Goal: Transaction & Acquisition: Obtain resource

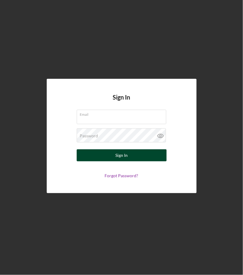
type input "[EMAIL_ADDRESS][DOMAIN_NAME]"
click at [109, 154] on button "Sign In" at bounding box center [122, 155] width 90 height 12
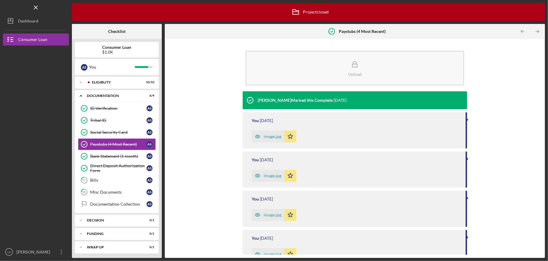
drag, startPoint x: 267, startPoint y: 134, endPoint x: 948, endPoint y: 127, distance: 681.4
click at [243, 127] on html "Icon/Menu Paystubs (4 Most Recent) Paystubs (4 Most Recent) Icon/Archived Proje…" at bounding box center [274, 130] width 548 height 261
click at [243, 136] on div "image.jpg" at bounding box center [273, 136] width 18 height 5
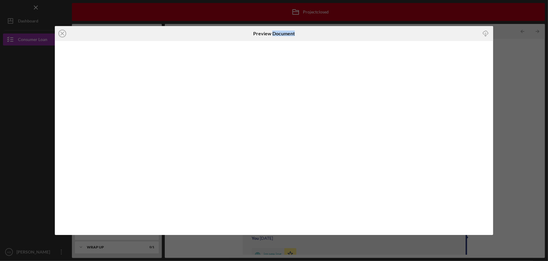
click at [243, 136] on div at bounding box center [274, 138] width 438 height 194
click at [243, 31] on icon "button" at bounding box center [485, 32] width 5 height 3
click at [61, 34] on line at bounding box center [62, 33] width 3 height 3
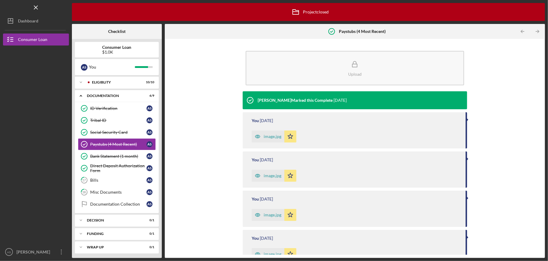
click at [243, 176] on icon "button" at bounding box center [258, 176] width 12 height 12
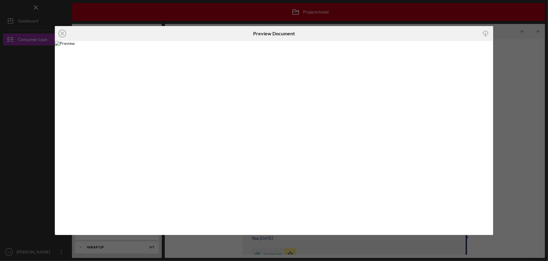
click at [243, 32] on icon "Icon/Download" at bounding box center [485, 33] width 13 height 13
click at [59, 34] on icon "Icon/Close" at bounding box center [62, 33] width 15 height 15
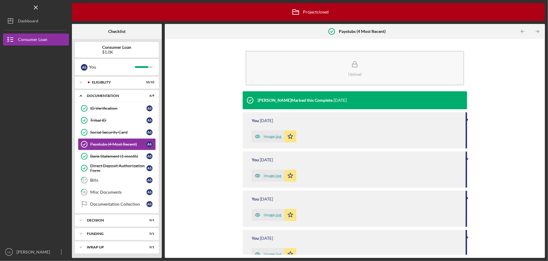
scroll to position [75, 0]
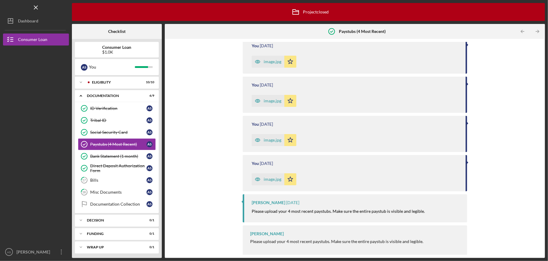
click at [243, 142] on div "image.jpg" at bounding box center [273, 140] width 18 height 5
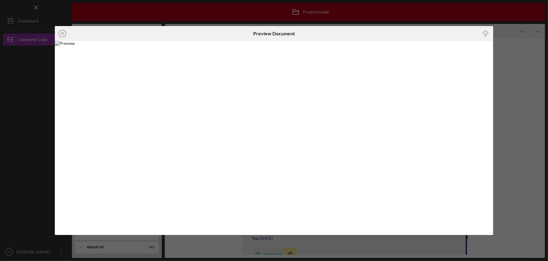
click at [243, 142] on div at bounding box center [274, 138] width 438 height 194
click at [243, 34] on icon "Icon/Download" at bounding box center [485, 33] width 13 height 13
click at [60, 33] on icon "Icon/Close" at bounding box center [62, 33] width 15 height 15
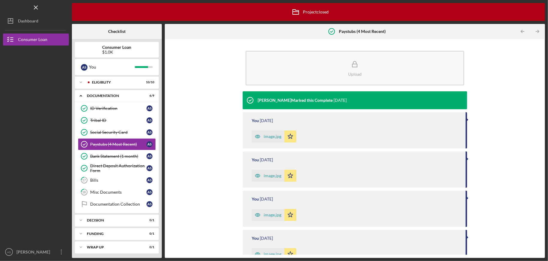
scroll to position [75, 0]
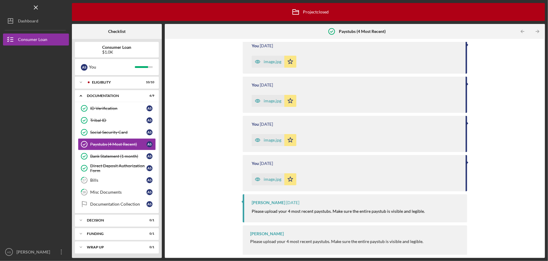
click at [243, 179] on div "image.jpg" at bounding box center [273, 179] width 18 height 5
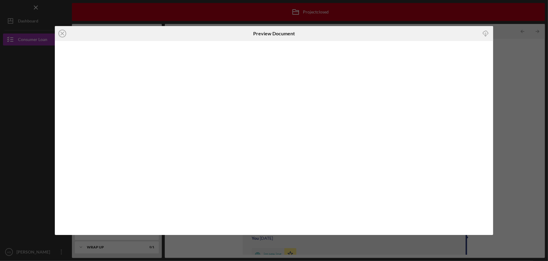
scroll to position [5, 0]
click at [243, 32] on icon "Icon/Download" at bounding box center [485, 33] width 13 height 13
